Goal: Transaction & Acquisition: Book appointment/travel/reservation

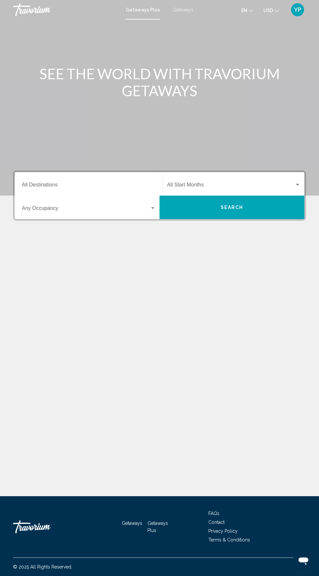
click at [103, 186] on input "Destination All Destinations" at bounding box center [89, 186] width 134 height 6
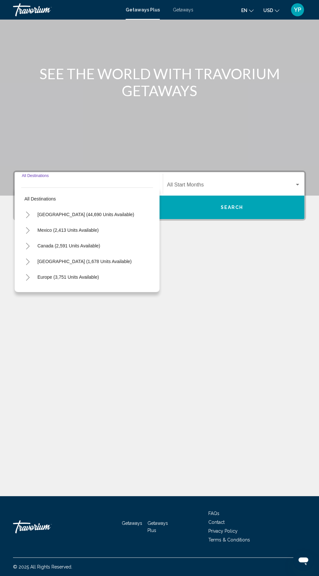
scroll to position [46, 0]
click at [27, 274] on icon "Toggle Europe (3,751 units available)" at bounding box center [27, 277] width 5 height 7
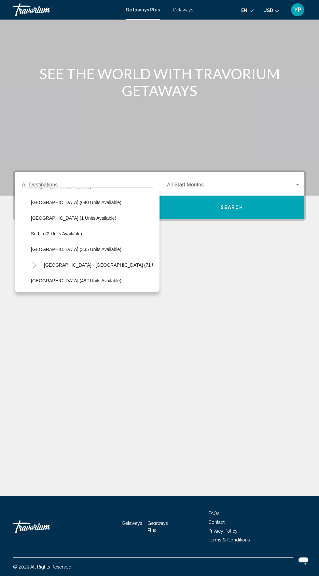
scroll to position [231, 0]
click at [64, 246] on span "[GEOGRAPHIC_DATA] (335 units available)" at bounding box center [76, 248] width 91 height 5
type input "**********"
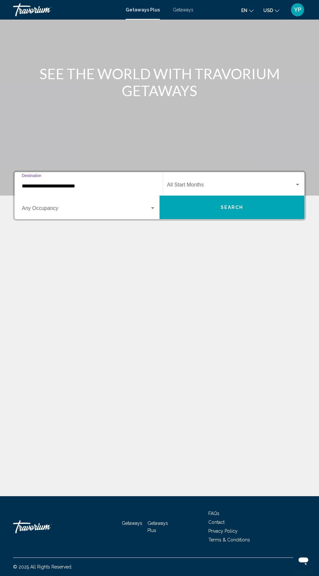
click at [250, 183] on span "Search widget" at bounding box center [231, 186] width 128 height 6
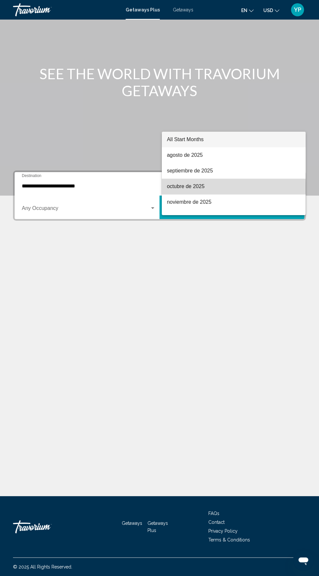
click at [221, 188] on span "octubre de 2025" at bounding box center [234, 186] width 134 height 16
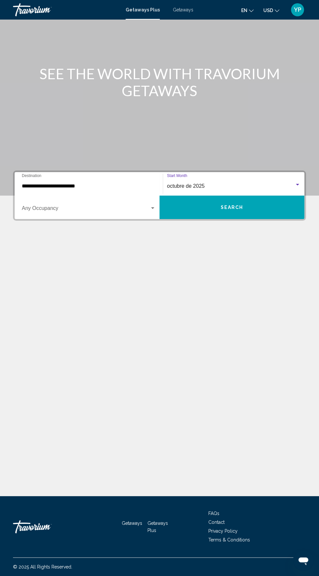
click at [98, 207] on span "Search widget" at bounding box center [86, 210] width 128 height 6
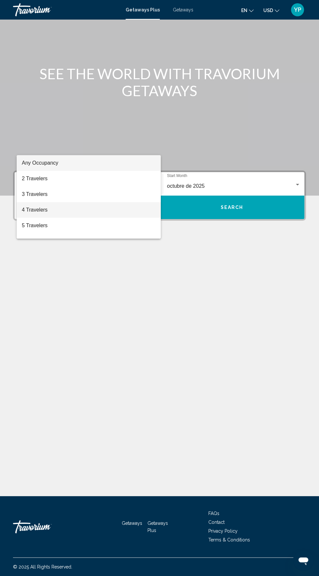
click at [90, 211] on span "4 Travelers" at bounding box center [89, 210] width 134 height 16
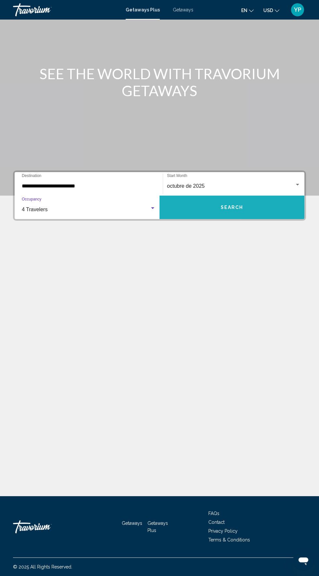
click at [246, 195] on button "Search" at bounding box center [232, 206] width 145 height 23
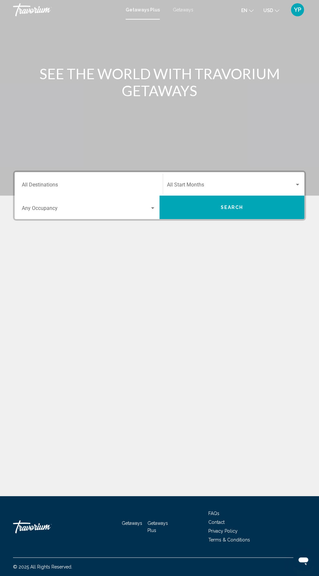
click at [178, 17] on mat-toolbar "Getaways Plus Getaways en English Español Français Italiano Português русский U…" at bounding box center [159, 10] width 319 height 20
click at [178, 14] on div "Getaways Plus Getaways en English Español Français Italiano Português русский U…" at bounding box center [159, 10] width 319 height 14
click at [184, 11] on span "Getaways" at bounding box center [183, 9] width 21 height 5
click at [84, 184] on input "Destination All Destinations" at bounding box center [89, 186] width 134 height 6
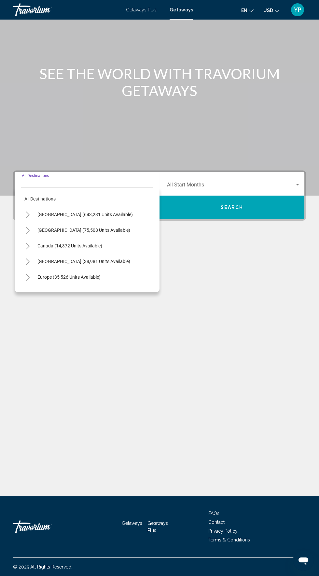
scroll to position [46, 0]
click at [27, 274] on icon "Toggle Europe (35,526 units available)" at bounding box center [27, 277] width 5 height 7
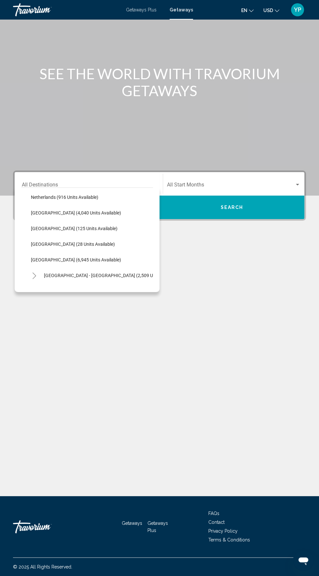
scroll to position [283, 0]
click at [43, 257] on span "[GEOGRAPHIC_DATA] (6,945 units available)" at bounding box center [76, 259] width 90 height 5
type input "**********"
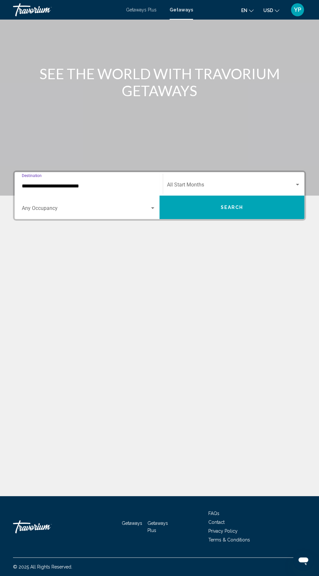
click at [268, 183] on span "Search widget" at bounding box center [231, 186] width 128 height 6
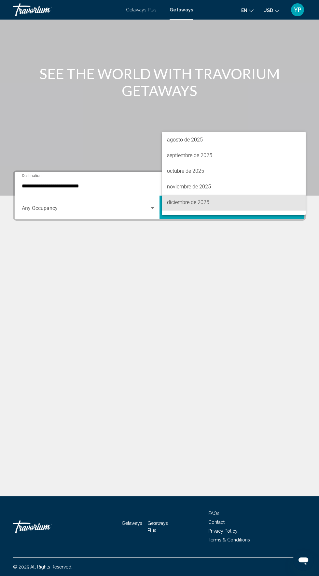
scroll to position [15, 0]
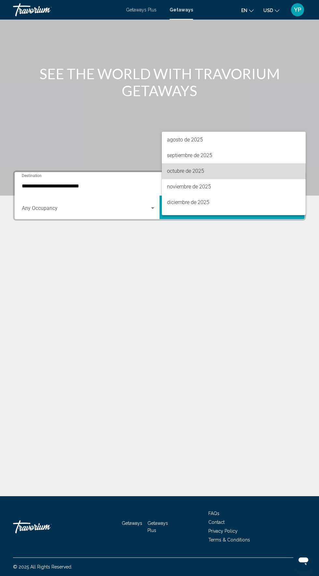
click at [216, 172] on span "octubre de 2025" at bounding box center [234, 171] width 134 height 16
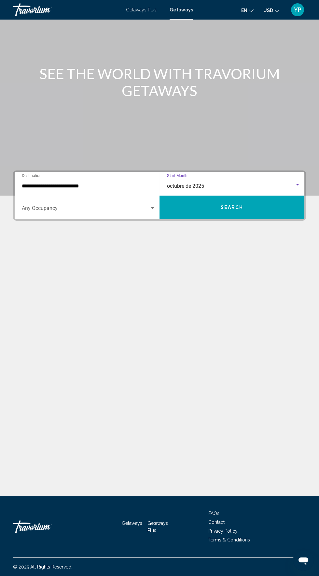
click at [102, 207] on span "Search widget" at bounding box center [86, 210] width 128 height 6
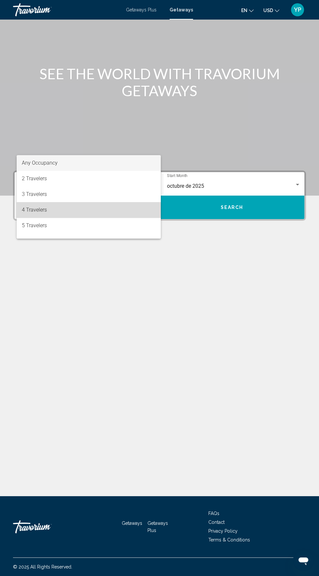
click at [65, 210] on span "4 Travelers" at bounding box center [89, 210] width 134 height 16
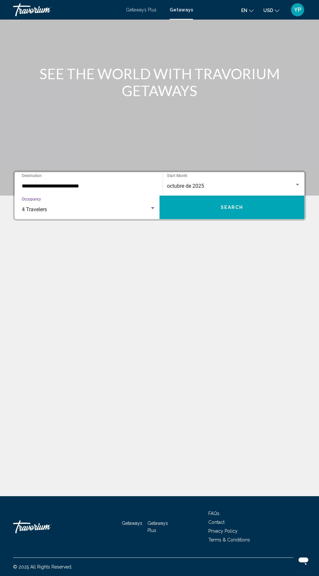
click at [245, 195] on button "Search" at bounding box center [232, 206] width 145 height 23
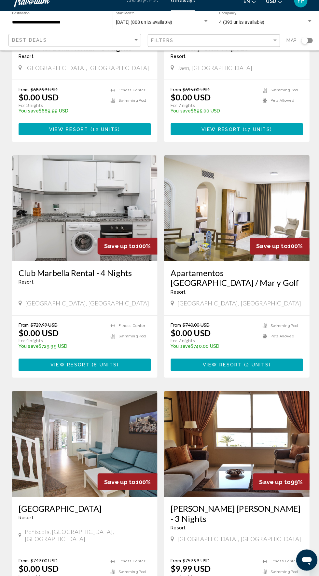
scroll to position [150, 0]
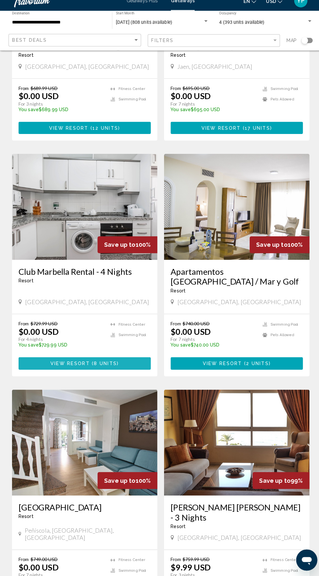
click at [94, 368] on span "8 units" at bounding box center [105, 366] width 23 height 5
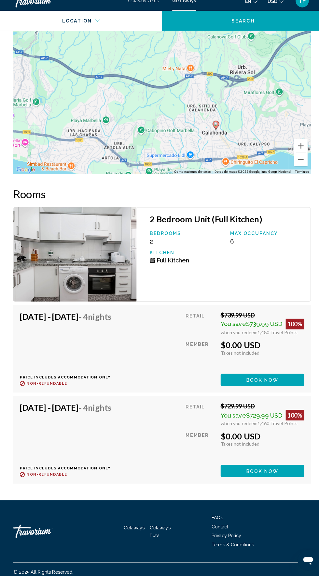
scroll to position [1081, 0]
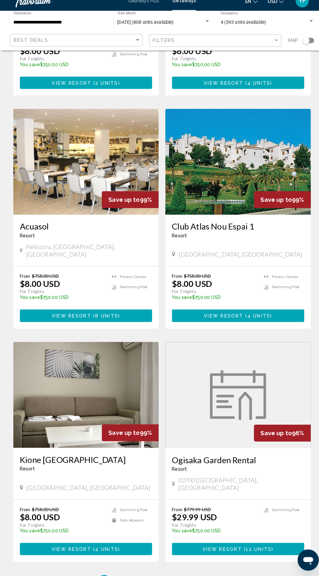
scroll to position [888, 0]
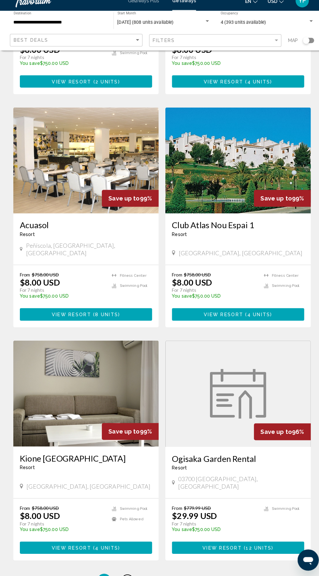
click at [125, 575] on span "2" at bounding box center [125, 579] width 3 height 7
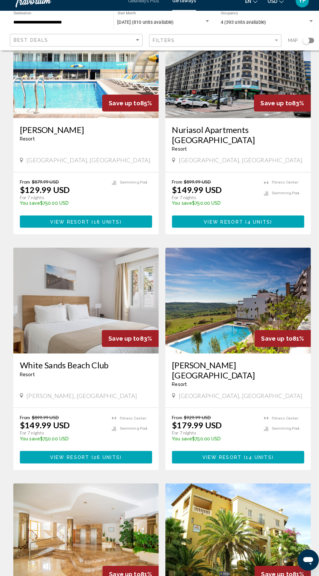
scroll to position [750, 0]
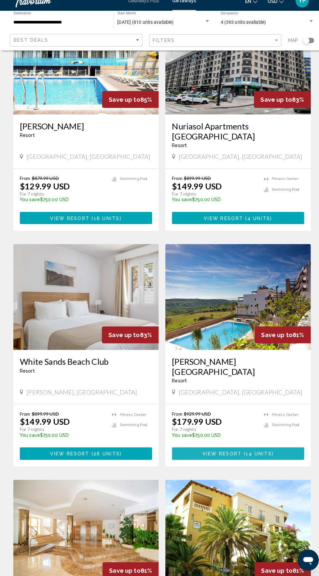
click at [246, 453] on span "14 units" at bounding box center [255, 455] width 26 height 5
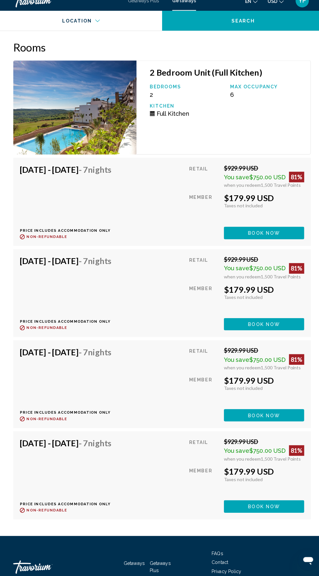
scroll to position [1140, 0]
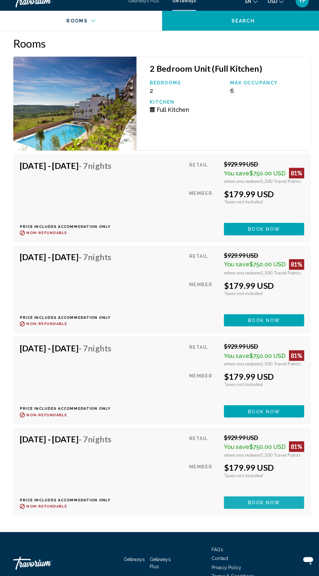
click at [280, 240] on button "Book now" at bounding box center [260, 234] width 79 height 12
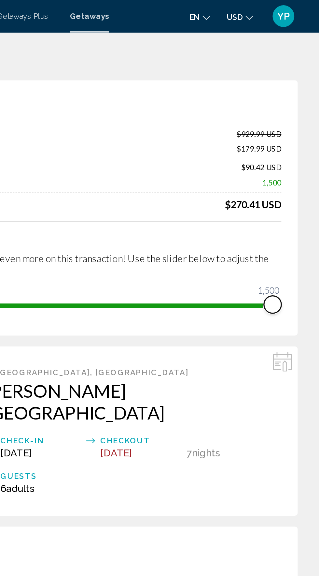
scroll to position [1, 0]
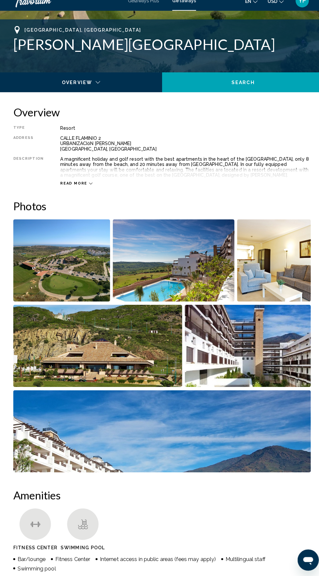
scroll to position [252, 0]
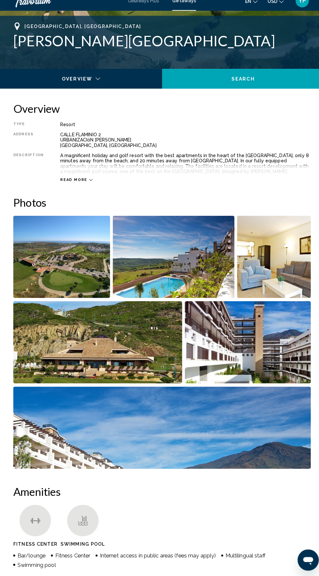
click at [245, 351] on img "Open full-screen image slider" at bounding box center [244, 345] width 124 height 81
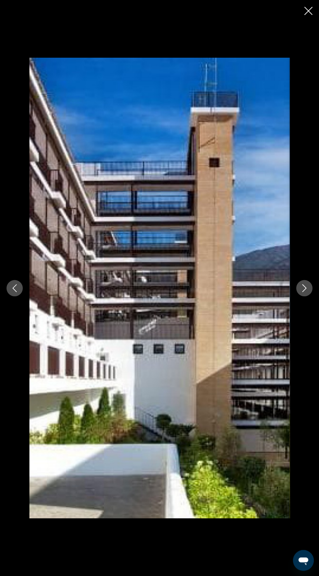
scroll to position [245, 0]
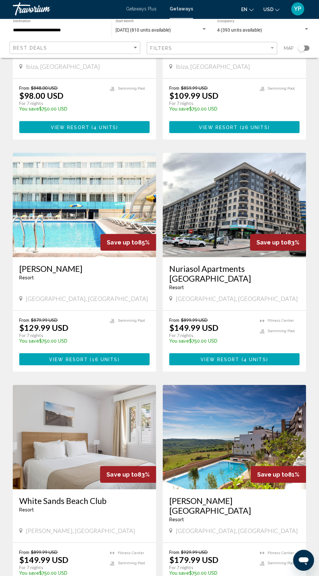
scroll to position [615, 0]
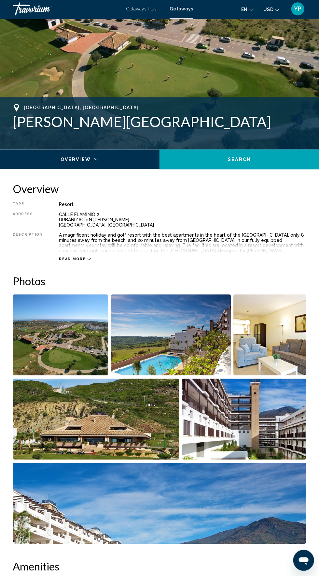
click at [179, 353] on img "Open full-screen image slider" at bounding box center [171, 335] width 120 height 81
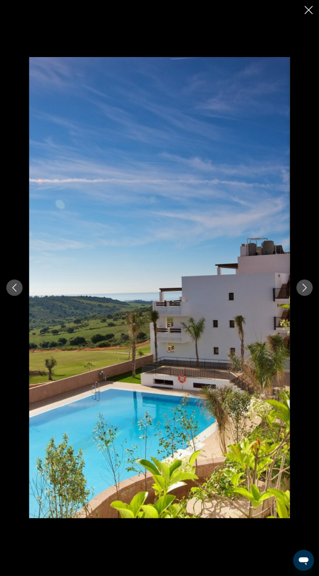
click at [301, 291] on icon "Next image" at bounding box center [305, 288] width 8 height 8
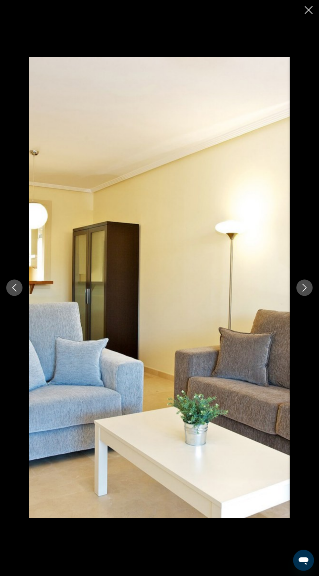
click at [304, 288] on icon "Next image" at bounding box center [305, 288] width 8 height 8
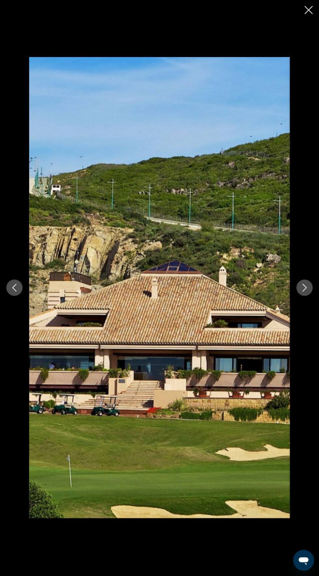
click at [305, 289] on icon "Next image" at bounding box center [305, 288] width 4 height 8
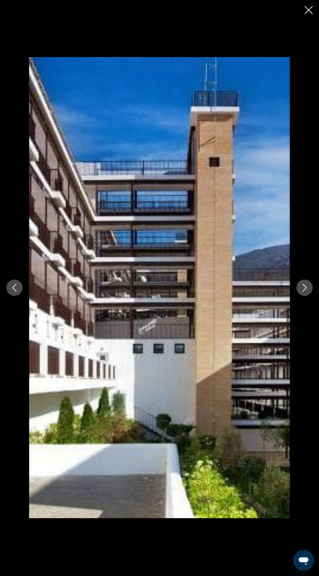
click at [303, 292] on button "Next image" at bounding box center [304, 288] width 16 height 16
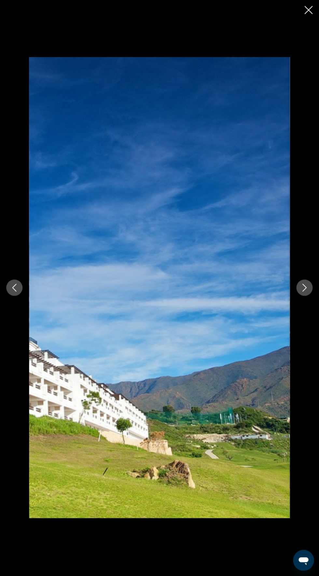
click at [303, 294] on button "Next image" at bounding box center [304, 288] width 16 height 16
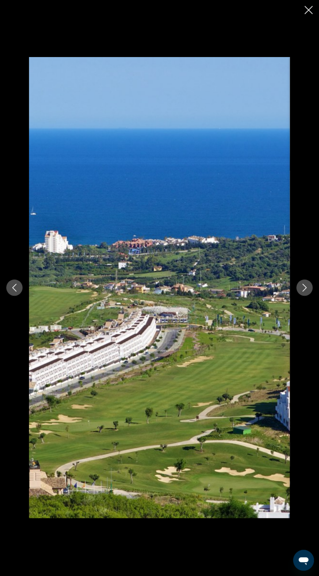
click at [304, 289] on icon "Next image" at bounding box center [305, 288] width 8 height 8
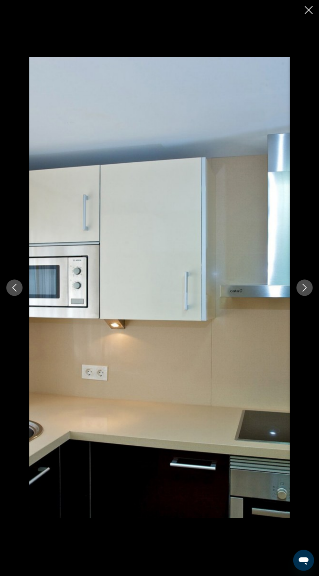
click at [305, 289] on icon "Next image" at bounding box center [305, 288] width 8 height 8
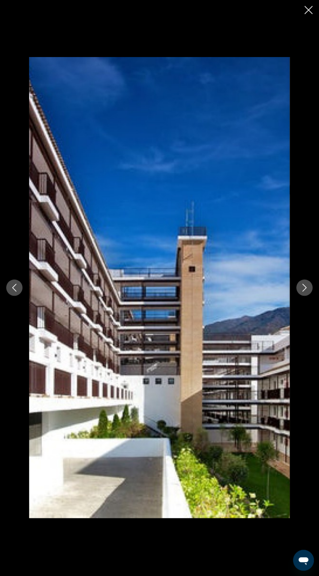
click at [304, 289] on icon "Next image" at bounding box center [305, 288] width 8 height 8
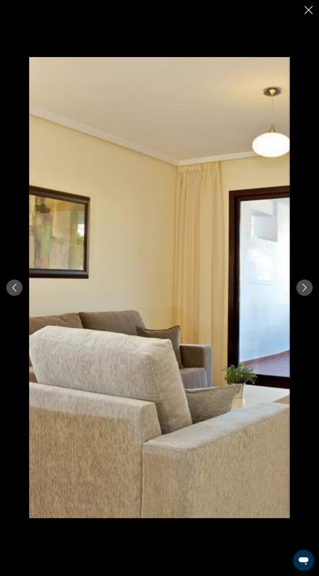
click at [298, 292] on button "Next image" at bounding box center [304, 288] width 16 height 16
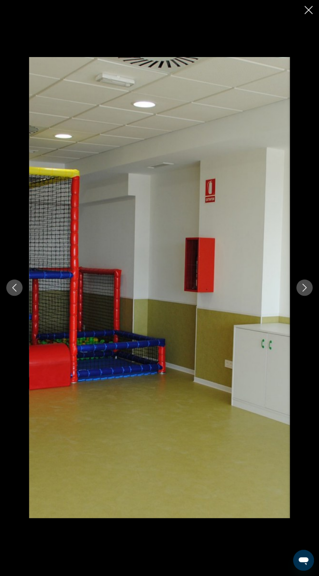
click at [305, 289] on icon "Next image" at bounding box center [305, 288] width 8 height 8
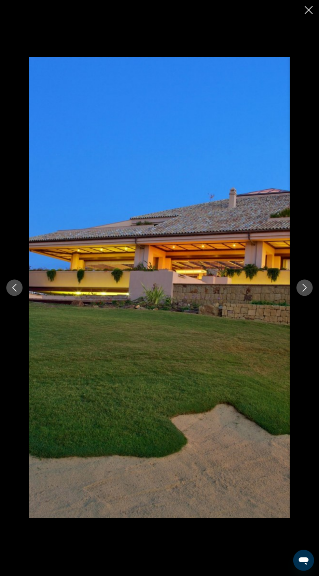
click at [303, 291] on icon "Next image" at bounding box center [305, 288] width 8 height 8
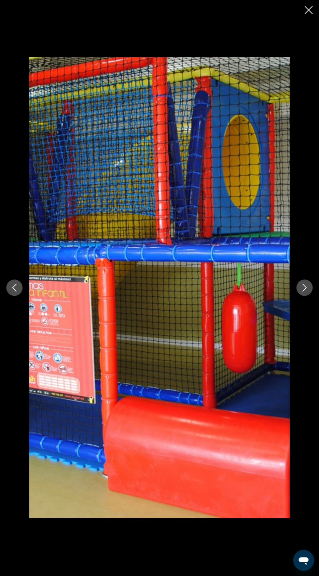
click at [304, 288] on icon "Next image" at bounding box center [305, 288] width 8 height 8
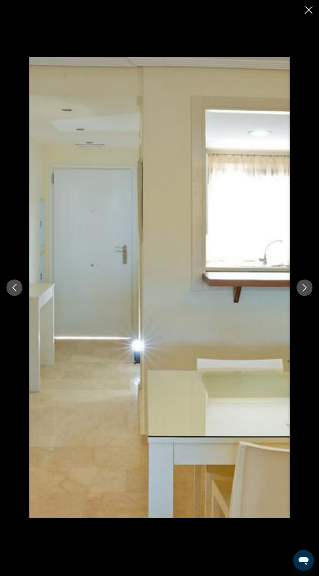
click at [304, 289] on icon "Next image" at bounding box center [305, 288] width 8 height 8
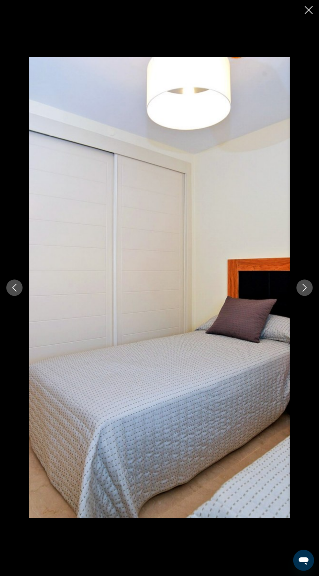
click at [308, 13] on icon "Close slideshow" at bounding box center [309, 11] width 8 height 8
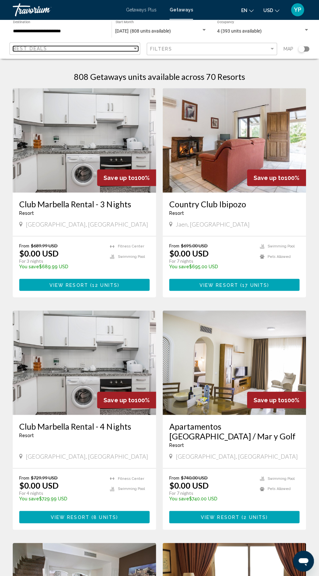
click at [112, 50] on div "Best Deals" at bounding box center [72, 48] width 119 height 5
click at [92, 44] on span "Best Deals" at bounding box center [75, 49] width 125 height 14
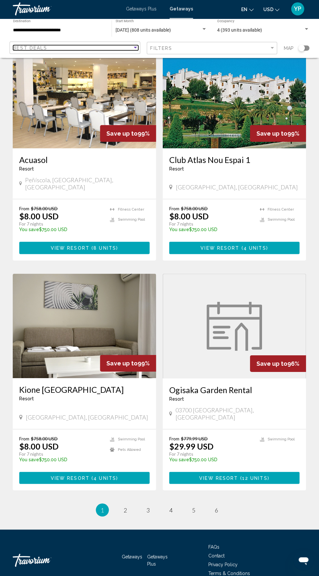
scroll to position [958, 0]
click at [125, 506] on span "2" at bounding box center [125, 509] width 3 height 7
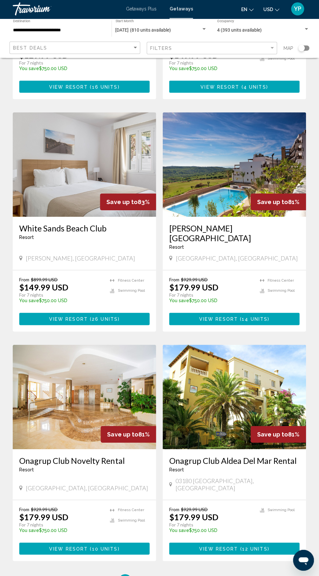
scroll to position [887, 0]
click at [148, 575] on span "3" at bounding box center [148, 580] width 3 height 7
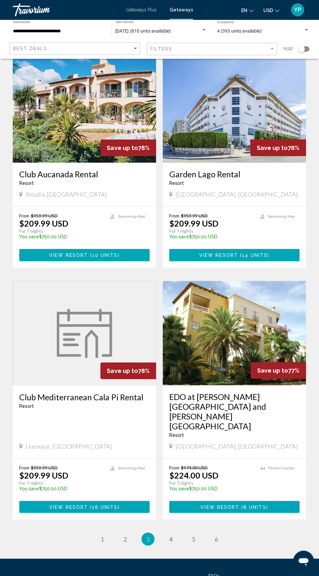
scroll to position [956, 0]
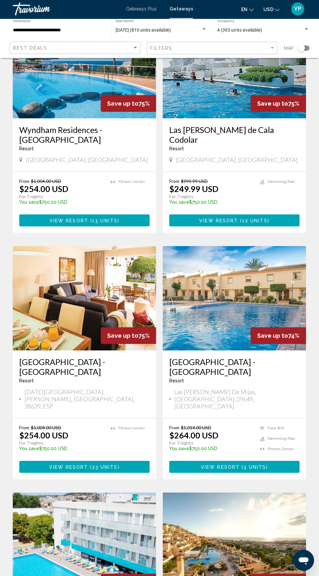
scroll to position [539, 0]
